Goal: Information Seeking & Learning: Learn about a topic

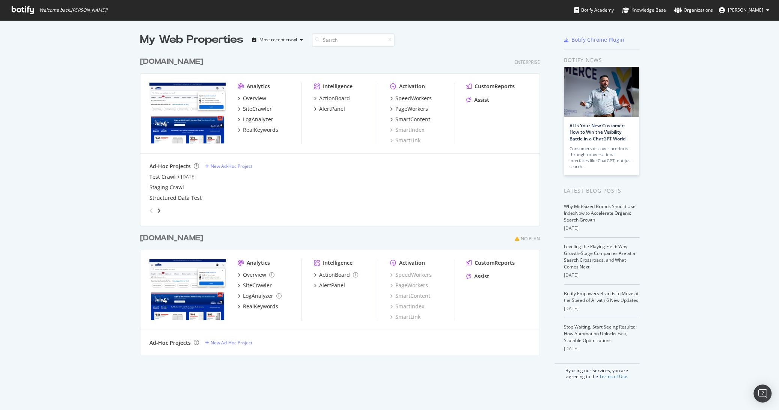
scroll to position [404, 766]
click at [203, 240] on div "[DOMAIN_NAME]" at bounding box center [171, 238] width 63 height 11
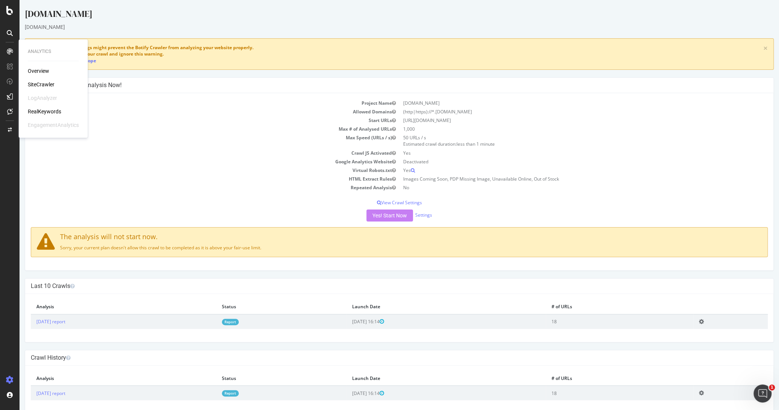
click at [54, 109] on div "RealKeywords" at bounding box center [44, 112] width 33 height 8
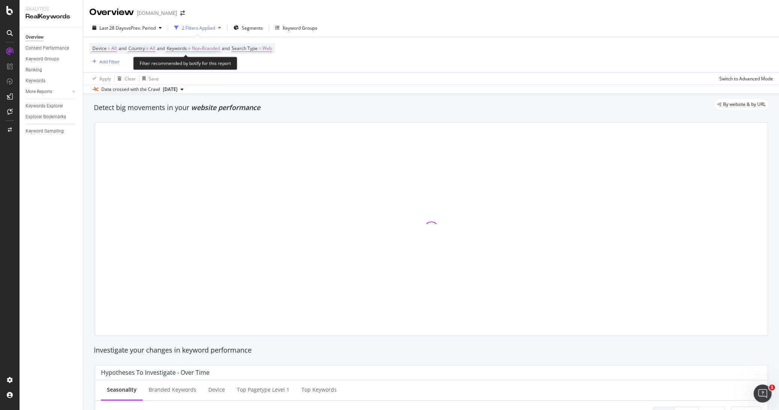
click at [187, 47] on span "Keywords" at bounding box center [177, 48] width 20 height 6
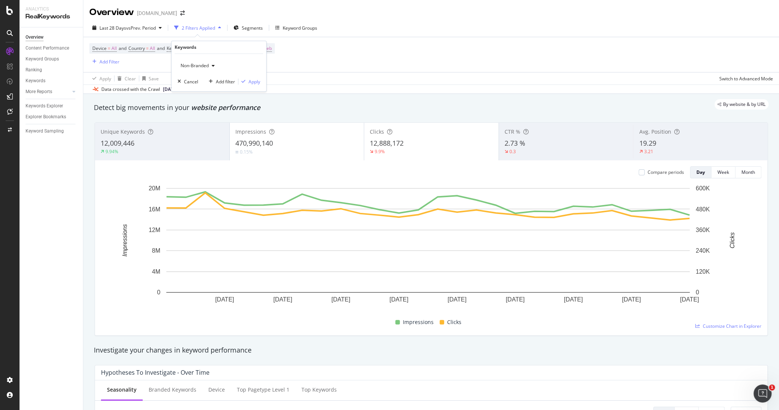
click at [189, 63] on span "Non-Branded" at bounding box center [193, 66] width 31 height 6
drag, startPoint x: 194, startPoint y: 123, endPoint x: 201, endPoint y: 113, distance: 11.5
click at [194, 123] on span "All" at bounding box center [222, 124] width 77 height 7
drag, startPoint x: 258, startPoint y: 81, endPoint x: 256, endPoint y: 63, distance: 18.2
click at [258, 81] on div "Apply" at bounding box center [255, 81] width 12 height 6
